Goal: Task Accomplishment & Management: Manage account settings

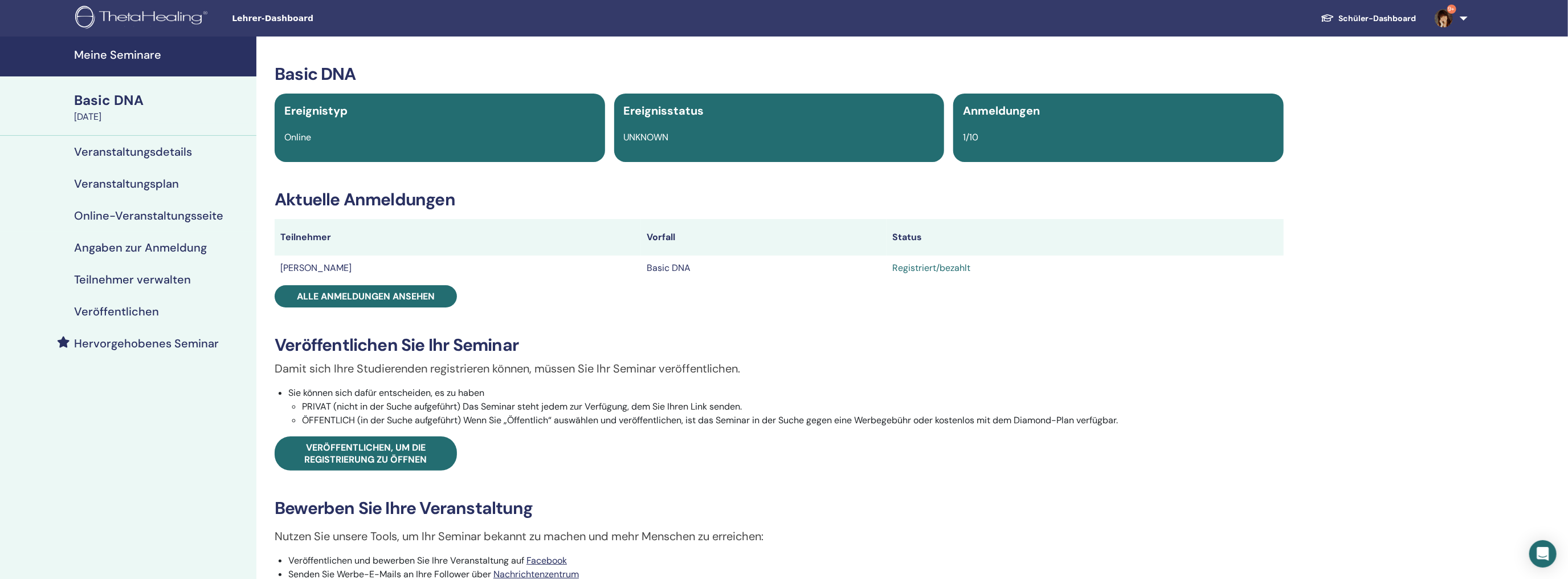
click at [135, 53] on h4 "Meine Seminare" at bounding box center [162, 54] width 175 height 14
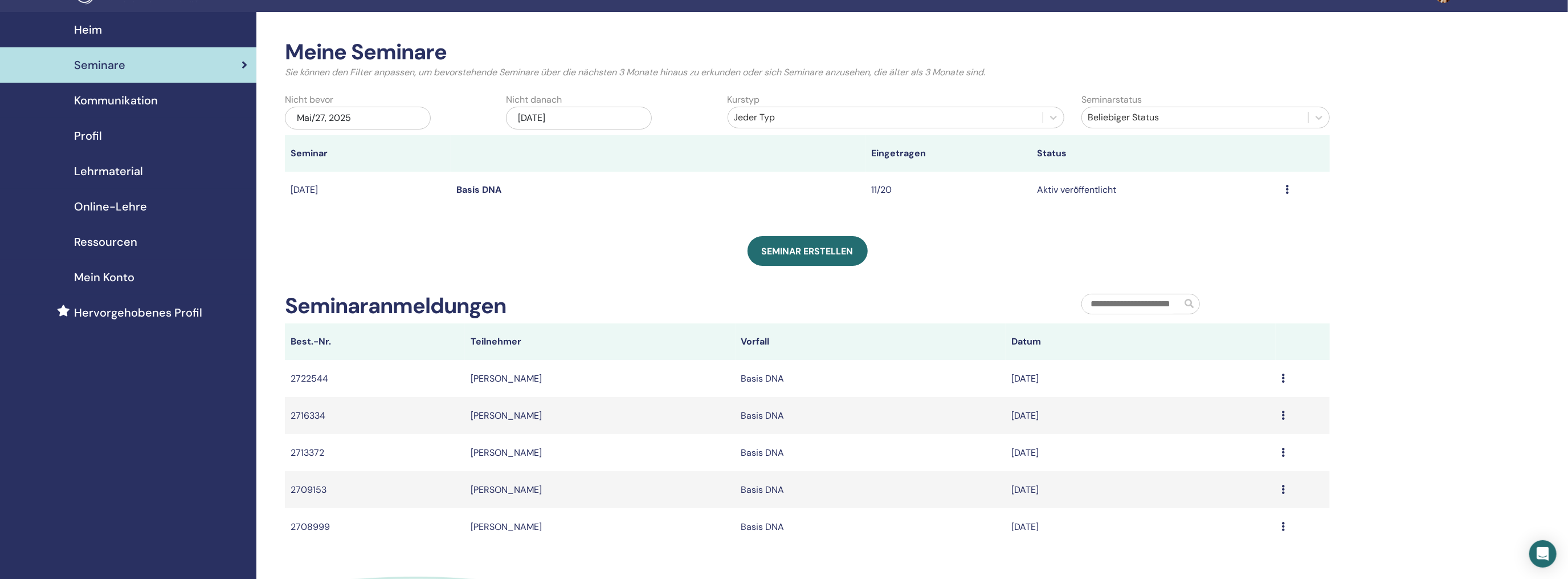
scroll to position [57, 0]
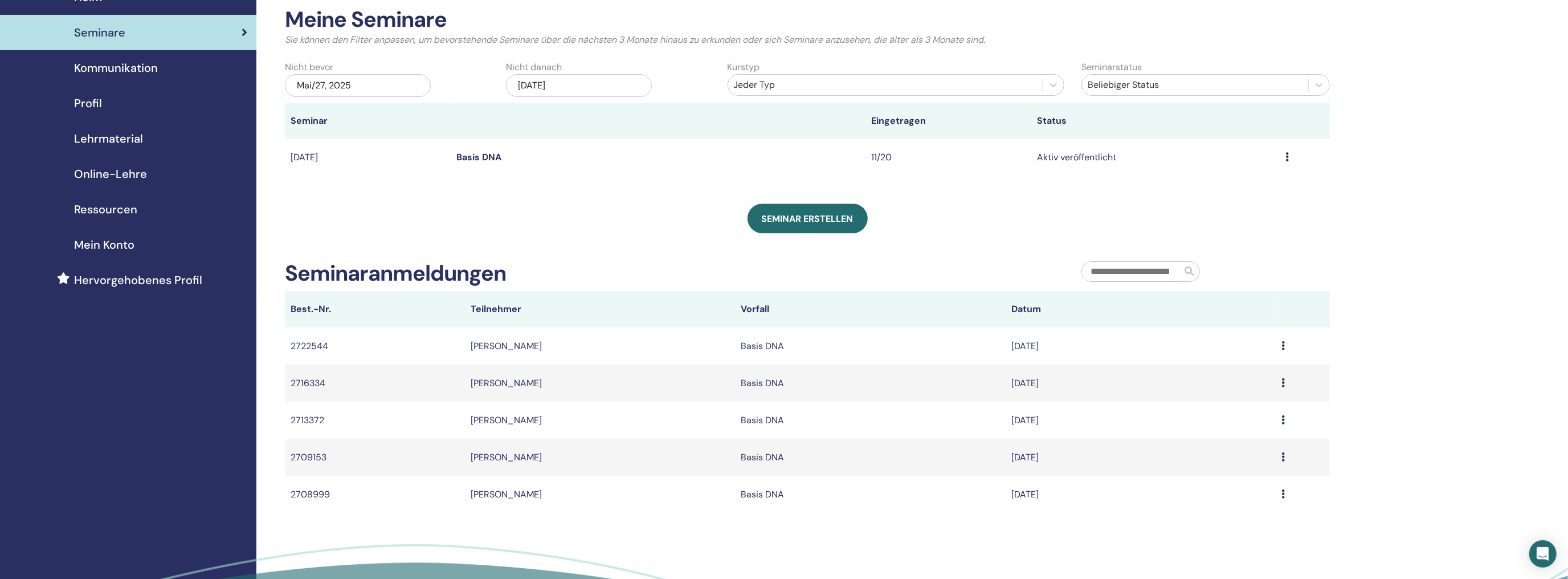
click at [531, 348] on td "[PERSON_NAME]" at bounding box center [600, 345] width 270 height 37
click at [1281, 342] on icon at bounding box center [1283, 345] width 3 height 9
click at [520, 349] on td "[PERSON_NAME]" at bounding box center [600, 345] width 270 height 37
click at [303, 351] on td "2722544" at bounding box center [375, 345] width 180 height 37
click at [508, 308] on th "Teilnehmer" at bounding box center [600, 308] width 270 height 36
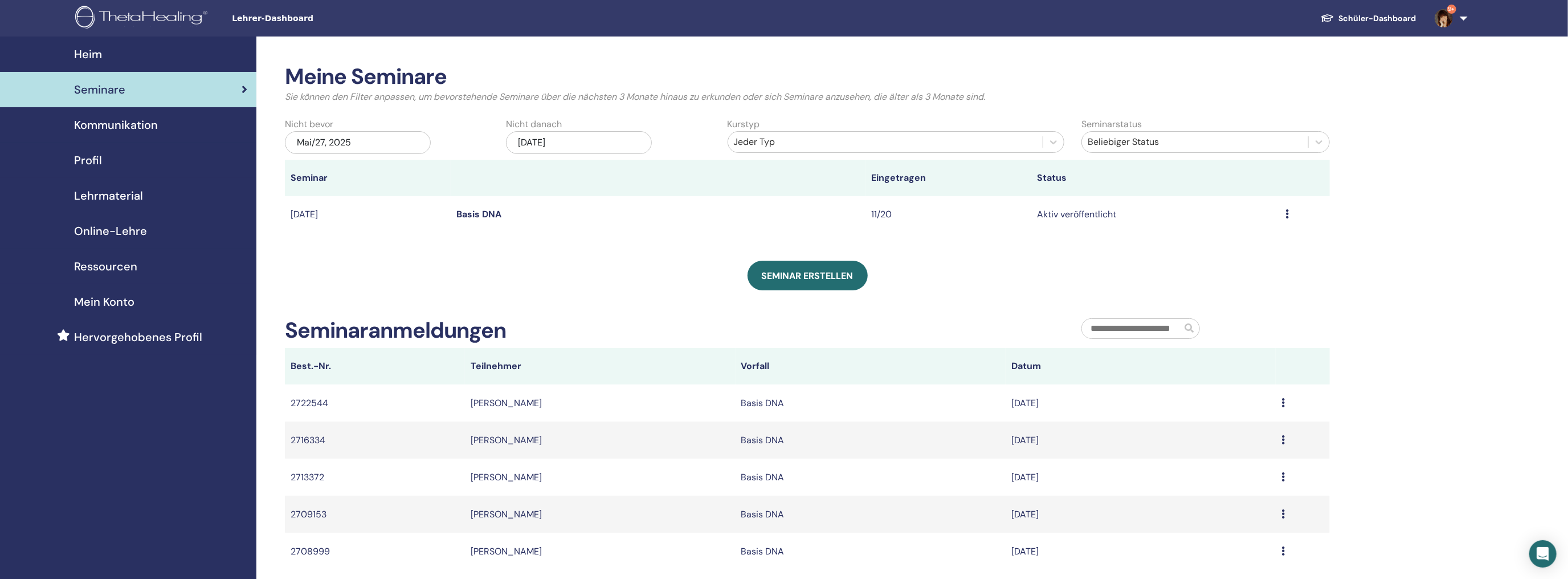
scroll to position [0, 0]
click at [298, 397] on td "2722544" at bounding box center [375, 403] width 180 height 37
click at [485, 366] on th "Teilnehmer" at bounding box center [600, 366] width 270 height 36
click at [95, 90] on span "Seminare" at bounding box center [100, 89] width 52 height 17
click at [514, 404] on td "[PERSON_NAME]" at bounding box center [600, 403] width 270 height 37
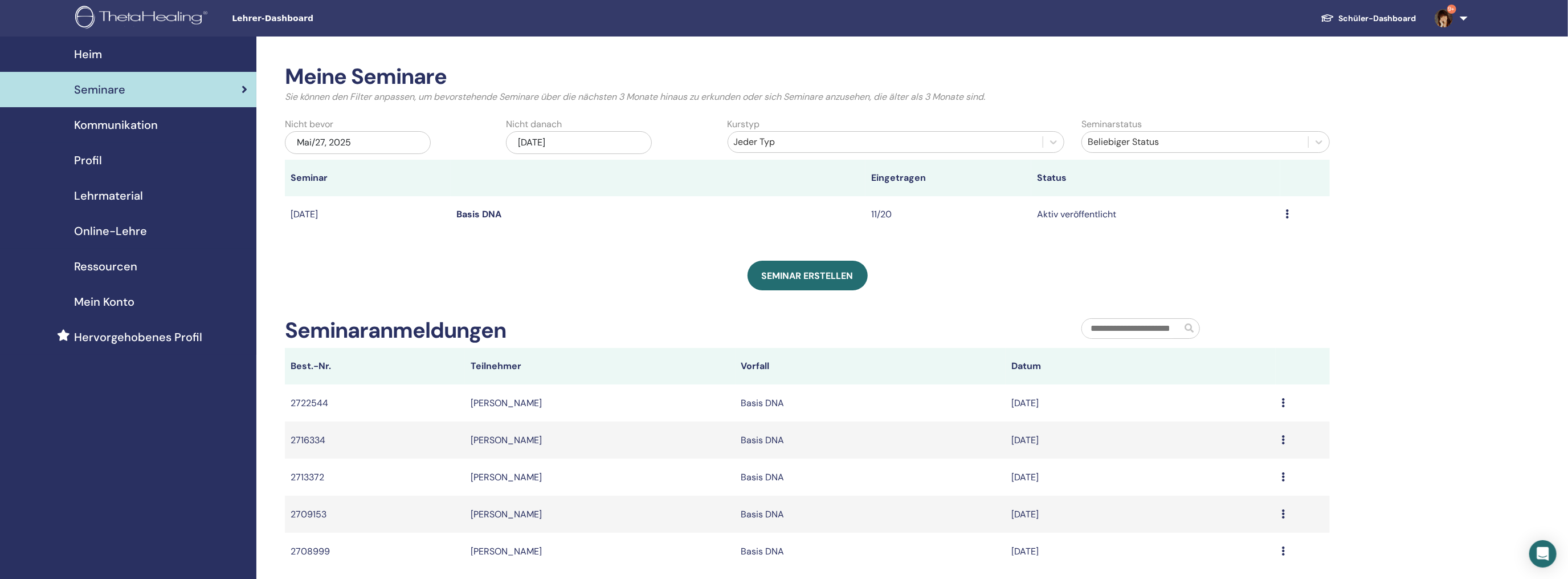
click at [479, 408] on td "[PERSON_NAME]" at bounding box center [600, 403] width 270 height 37
click at [754, 401] on td "Basis DNA" at bounding box center [871, 403] width 270 height 37
click at [1281, 403] on icon at bounding box center [1283, 402] width 3 height 9
click at [1277, 403] on li "Message" at bounding box center [1253, 412] width 56 height 17
click at [776, 403] on td "Basis DNA" at bounding box center [871, 403] width 270 height 37
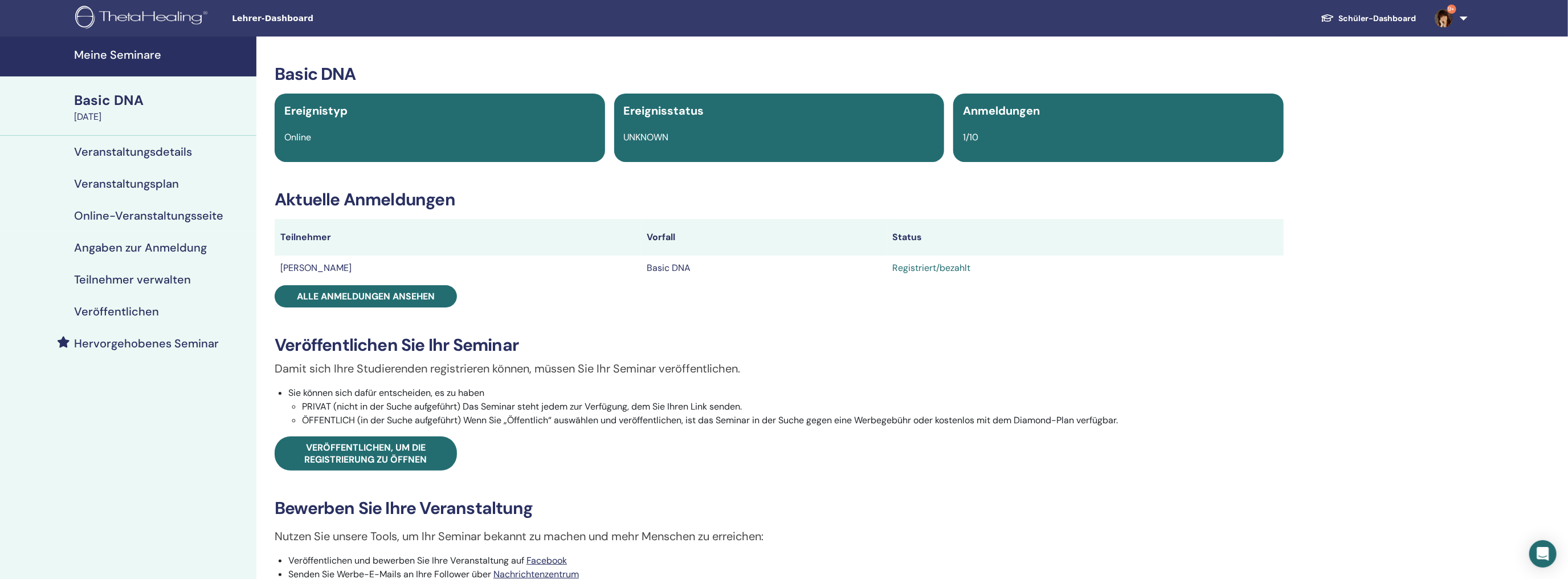
click at [106, 52] on h4 "Meine Seminare" at bounding box center [162, 54] width 175 height 14
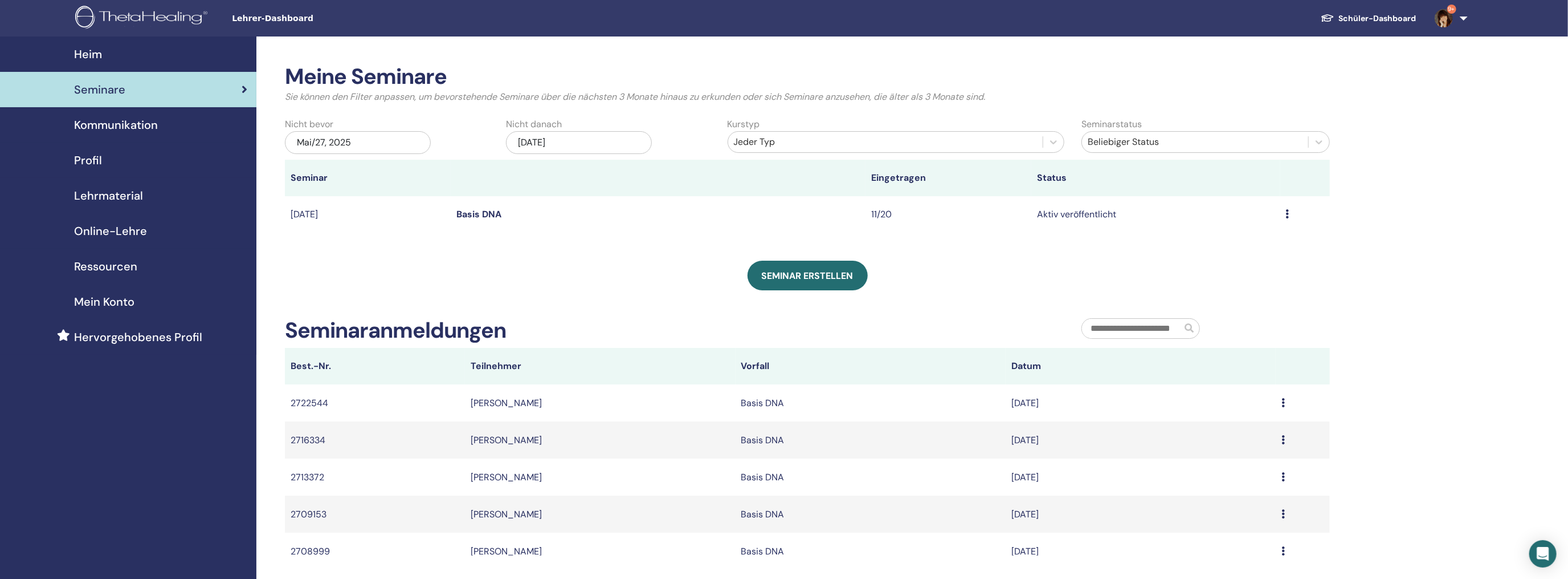
click at [482, 216] on link "Basis DNA" at bounding box center [479, 213] width 45 height 12
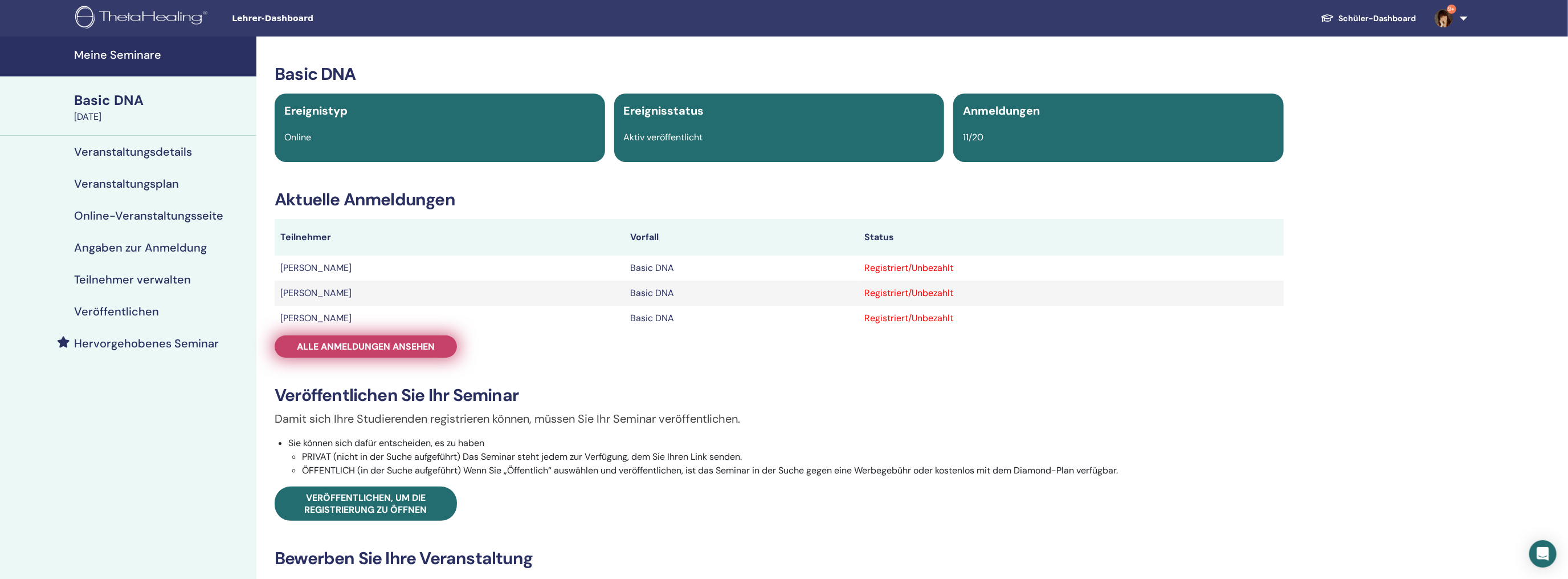
click at [403, 345] on span "Alle Anmeldungen ansehen" at bounding box center [365, 346] width 138 height 12
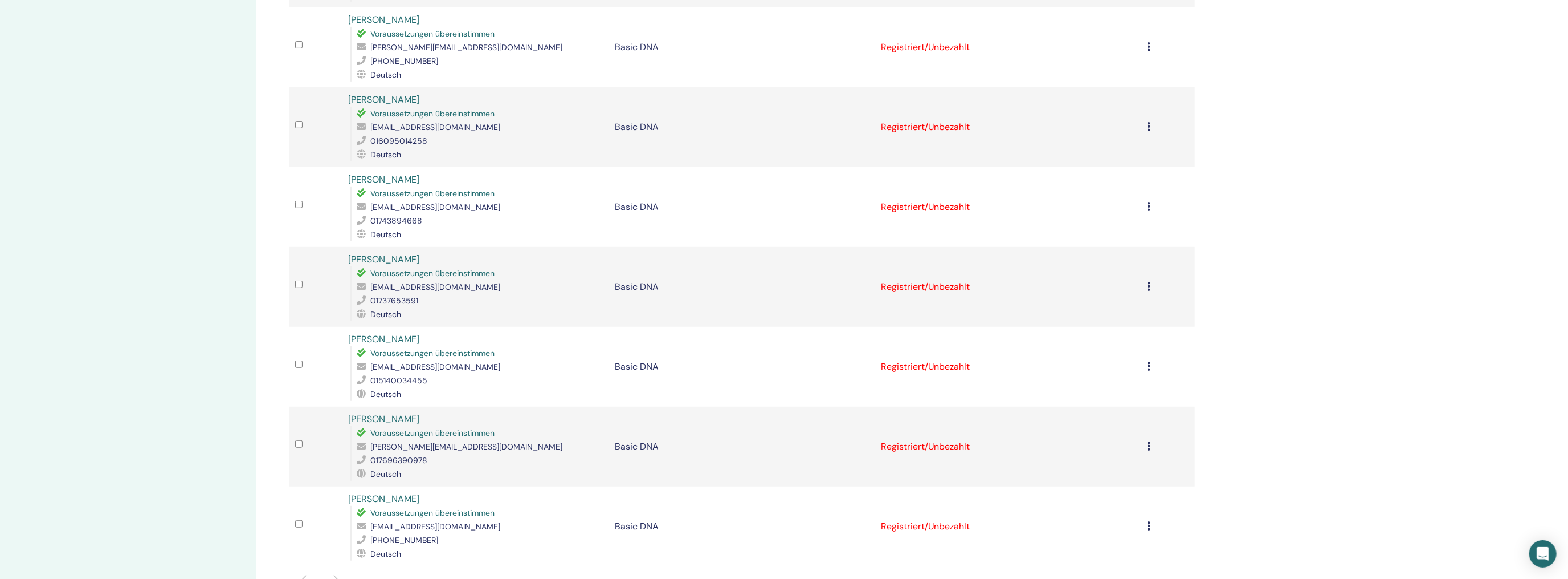
scroll to position [513, 0]
